Goal: Task Accomplishment & Management: Manage account settings

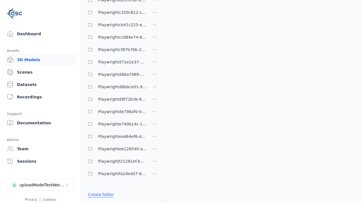
click at [99, 195] on link "Create folder" at bounding box center [101, 195] width 26 height 6
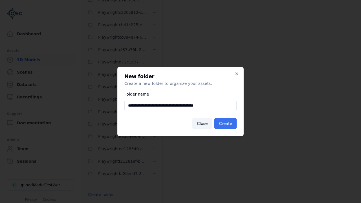
type input "**********"
click at [226, 124] on button "Create" at bounding box center [225, 123] width 22 height 11
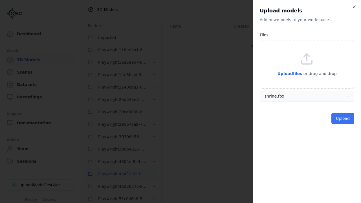
click at [343, 118] on button "Upload" at bounding box center [342, 118] width 23 height 11
